Goal: Information Seeking & Learning: Learn about a topic

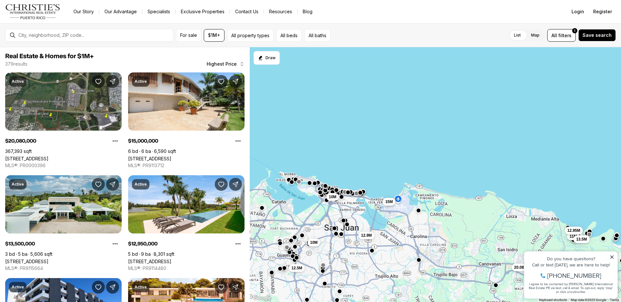
click at [609, 258] on div "Do you have questions?" at bounding box center [571, 259] width 87 height 5
click at [610, 257] on icon at bounding box center [612, 257] width 5 height 5
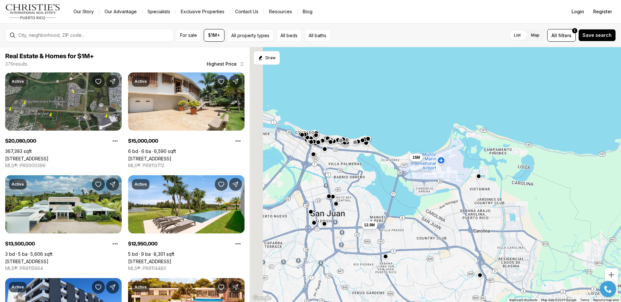
drag, startPoint x: 309, startPoint y: 207, endPoint x: 438, endPoint y: 230, distance: 131.1
click at [438, 230] on div "15M 12.9M 20.08M" at bounding box center [435, 174] width 371 height 255
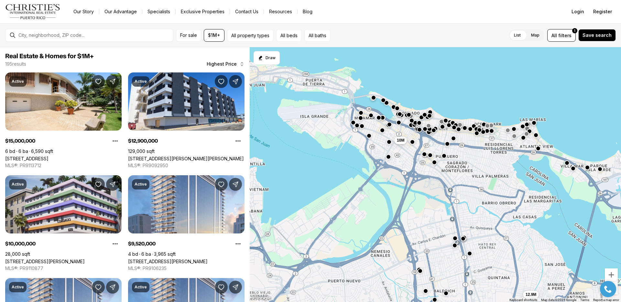
drag, startPoint x: 405, startPoint y: 103, endPoint x: 482, endPoint y: 152, distance: 91.7
click at [482, 152] on div "15M 12.9M 10M" at bounding box center [435, 174] width 371 height 255
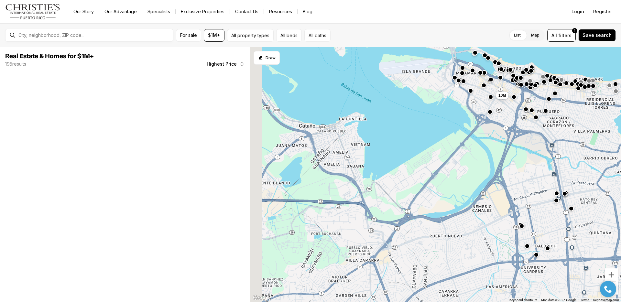
drag, startPoint x: 375, startPoint y: 176, endPoint x: 479, endPoint y: 129, distance: 114.4
click at [479, 129] on div "15M 12.9M 10M" at bounding box center [435, 174] width 371 height 255
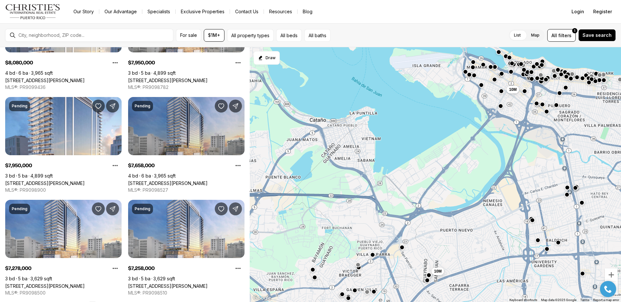
scroll to position [387, 0]
